Goal: Information Seeking & Learning: Learn about a topic

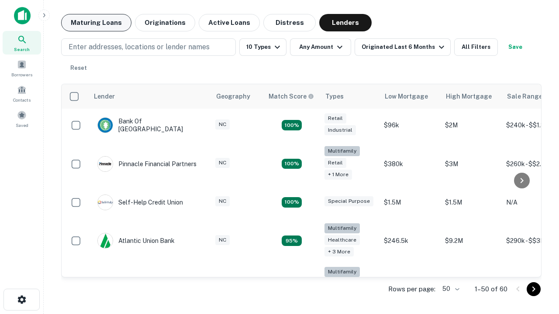
click at [96, 23] on button "Maturing Loans" at bounding box center [96, 22] width 70 height 17
